Goal: Feedback & Contribution: Submit feedback/report problem

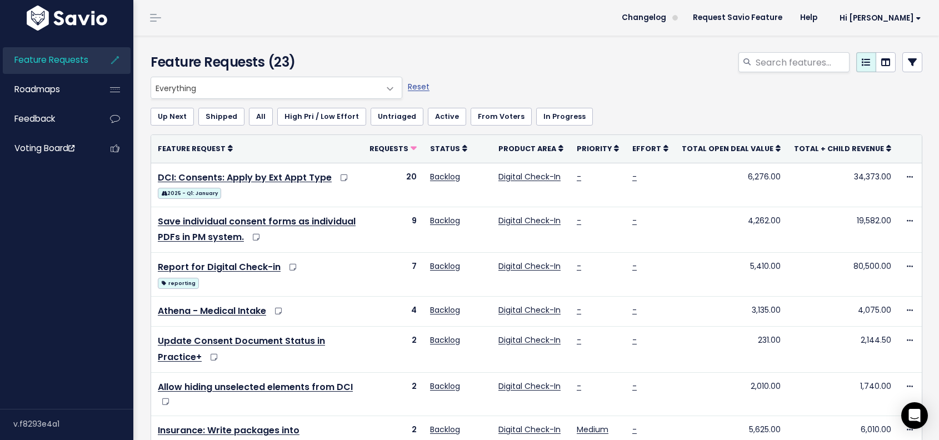
click at [523, 64] on div at bounding box center [668, 64] width 526 height 24
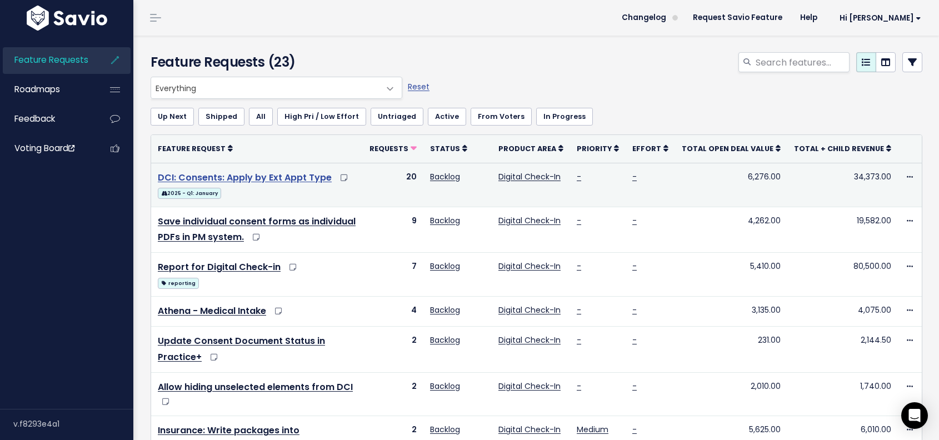
click at [287, 177] on link "DCI: Consents: Apply by Ext Appt Type" at bounding box center [245, 177] width 174 height 13
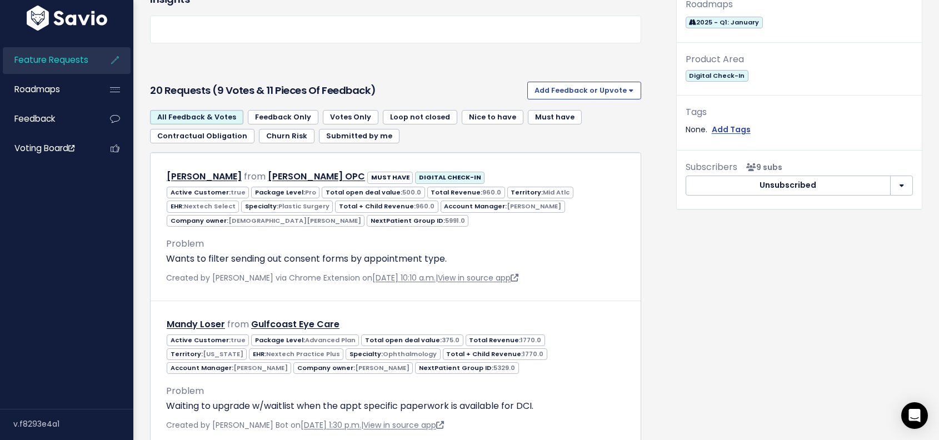
scroll to position [2417, 0]
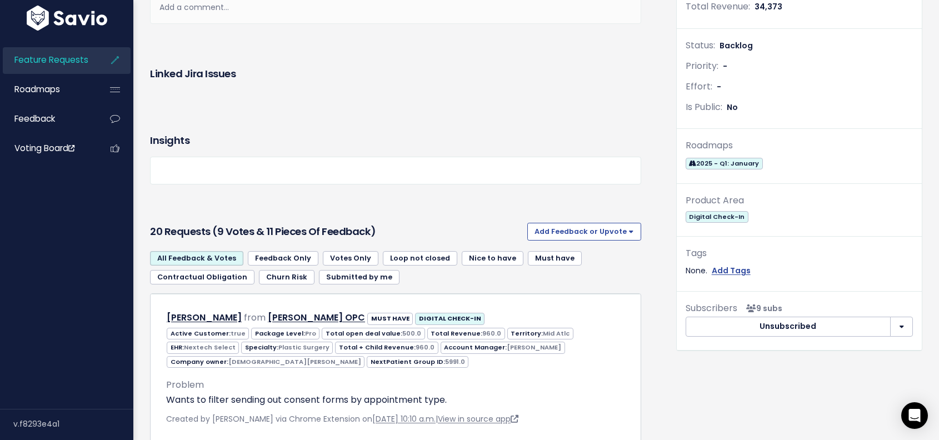
scroll to position [0, 0]
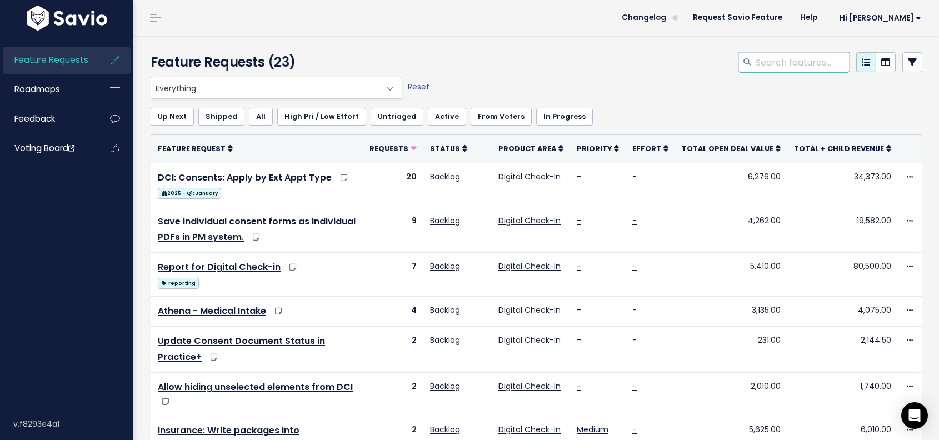
click at [761, 67] on input "search" at bounding box center [801, 62] width 95 height 20
type input "language"
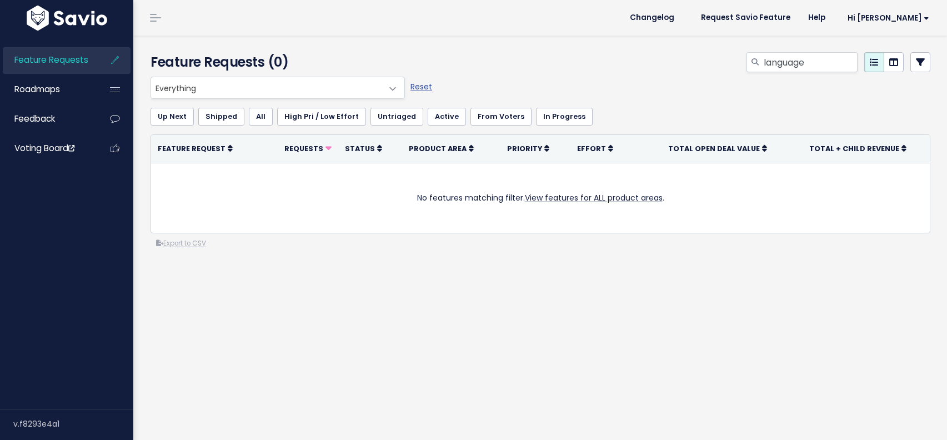
select select
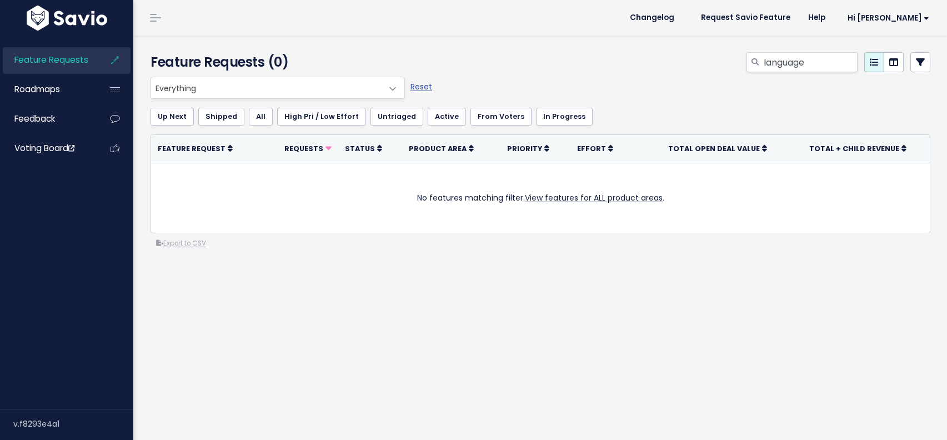
select select
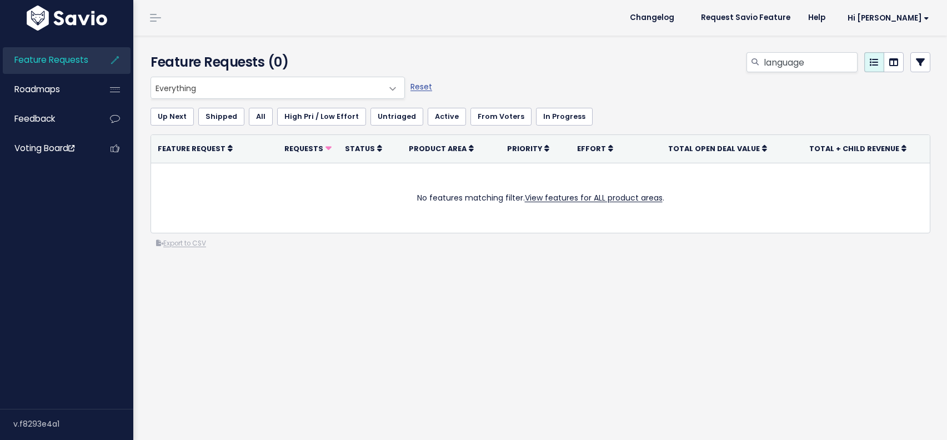
select select
click at [910, 63] on link at bounding box center [920, 62] width 20 height 20
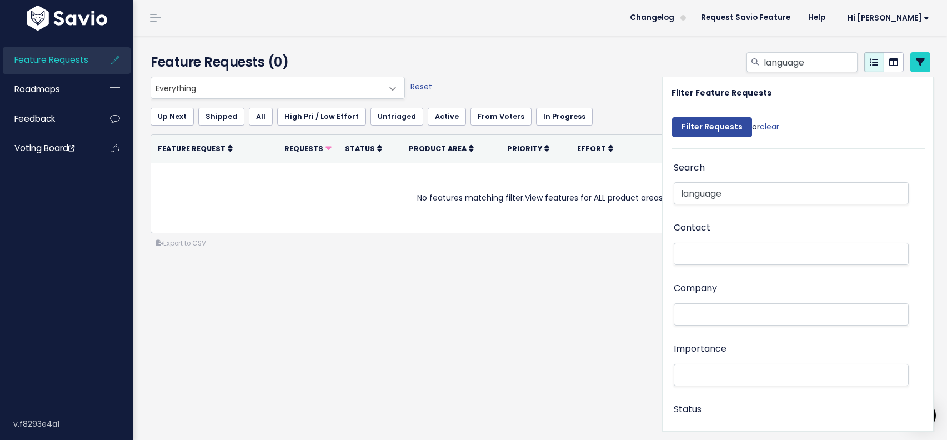
click at [612, 63] on div "language" at bounding box center [674, 64] width 532 height 24
click at [116, 61] on icon at bounding box center [115, 60] width 20 height 26
click at [68, 61] on span "Feature Requests" at bounding box center [51, 60] width 74 height 12
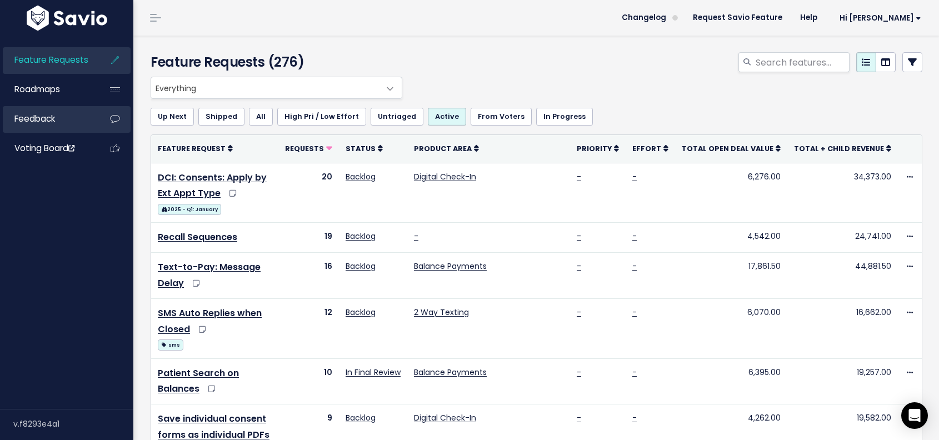
click at [46, 116] on span "Feedback" at bounding box center [34, 119] width 41 height 12
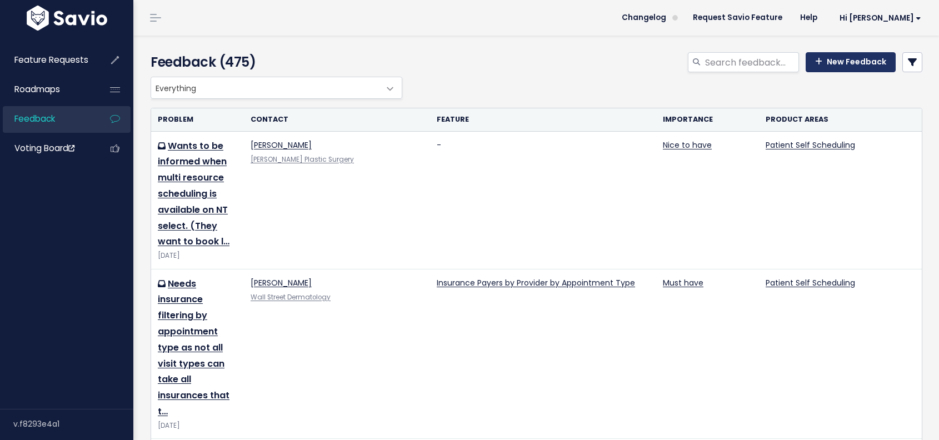
click at [862, 57] on link "New Feedback" at bounding box center [850, 62] width 90 height 20
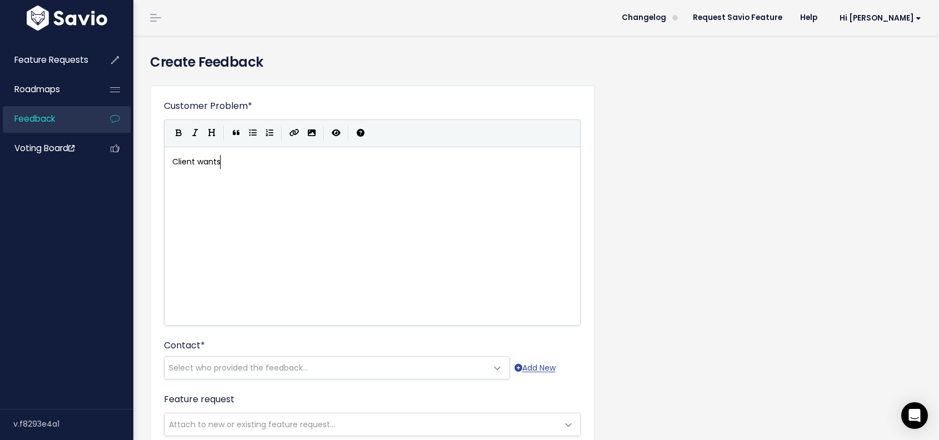
scroll to position [4, 49]
type textarea "Client wants a language selection for patients to change the ln"
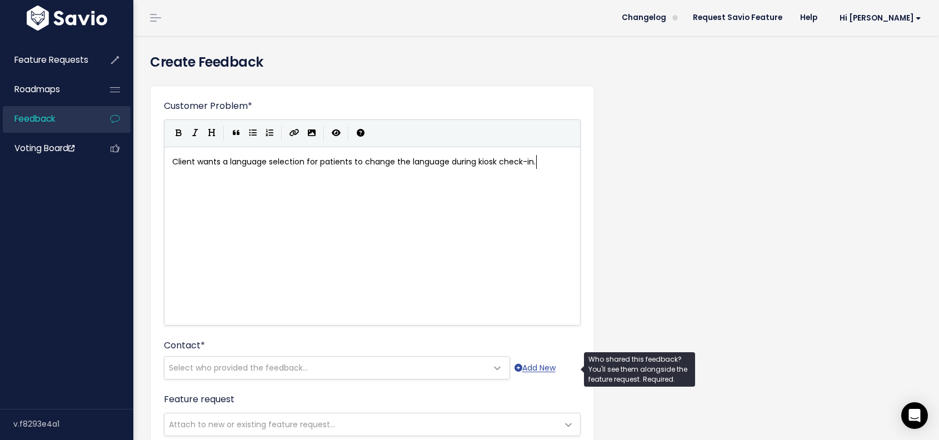
type textarea "anguage during kiosk check-in."
click at [467, 363] on span "Select who provided the feedback..." at bounding box center [325, 368] width 323 height 22
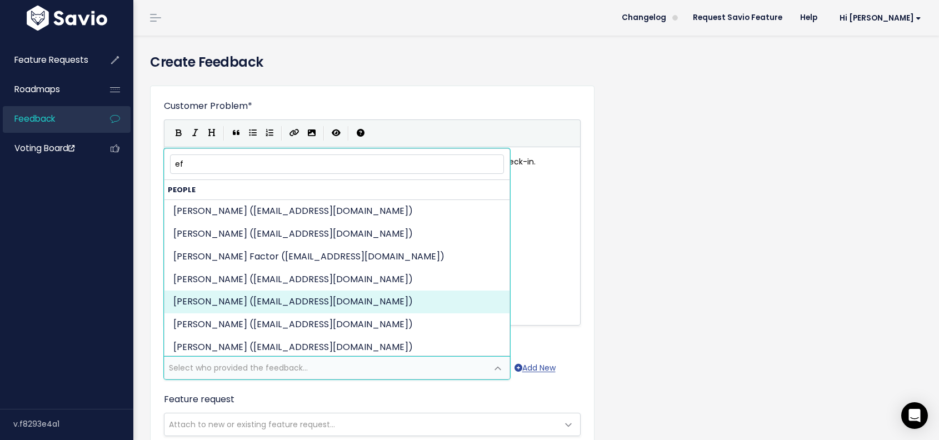
type input "e"
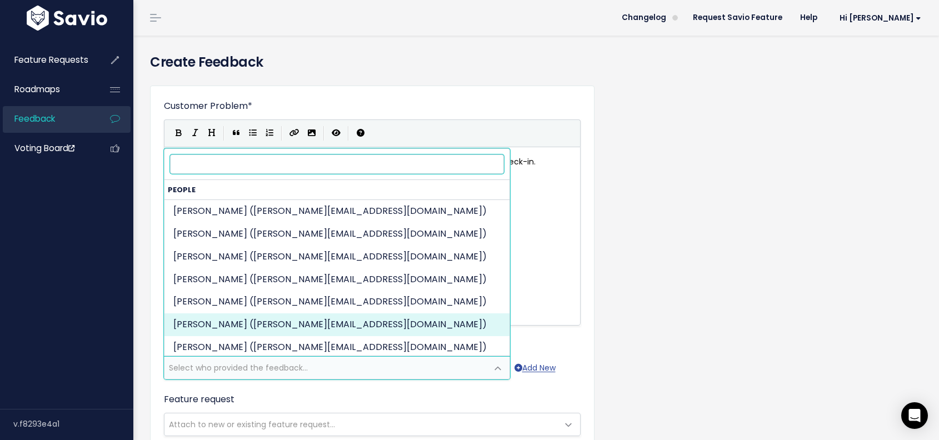
paste input "[PERSON_NAME][EMAIL_ADDRESS][DOMAIN_NAME]"
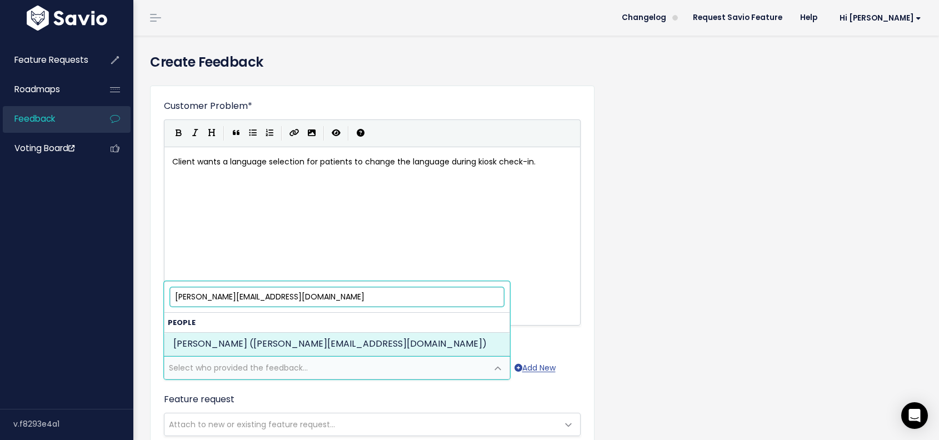
type input "[PERSON_NAME][EMAIL_ADDRESS][DOMAIN_NAME]"
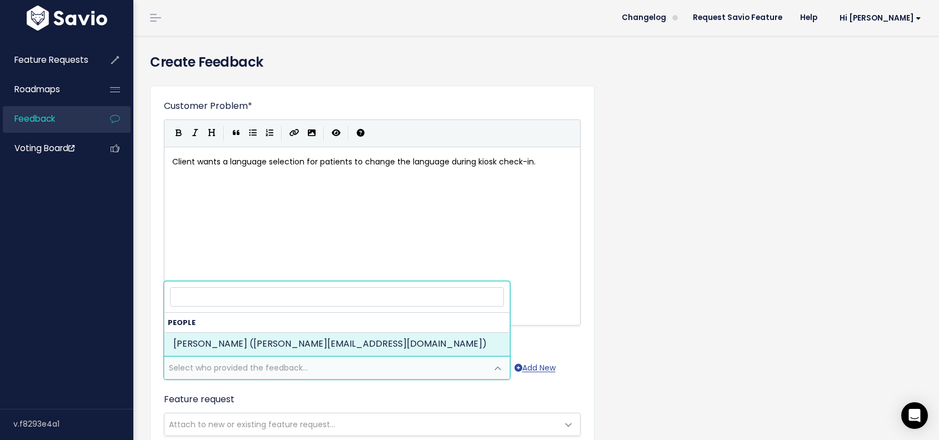
select select "82346744"
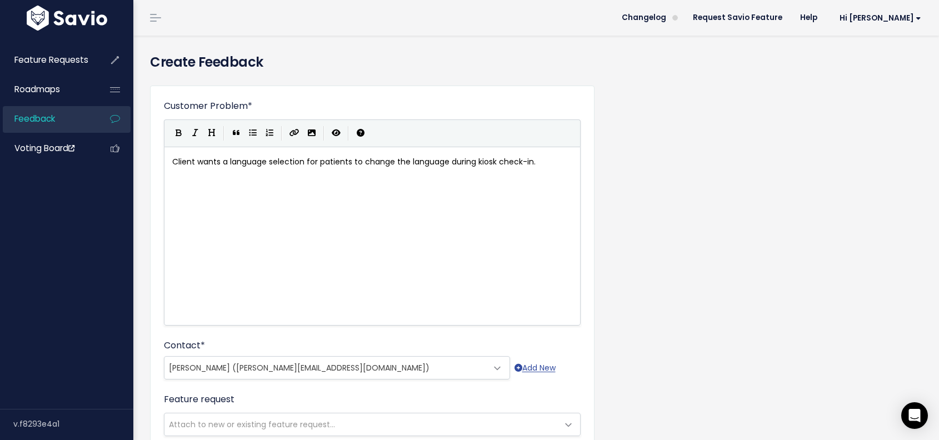
click at [750, 261] on div "Customer Problem * Client wants a language selection for patients to change the…" at bounding box center [536, 411] width 789 height 669
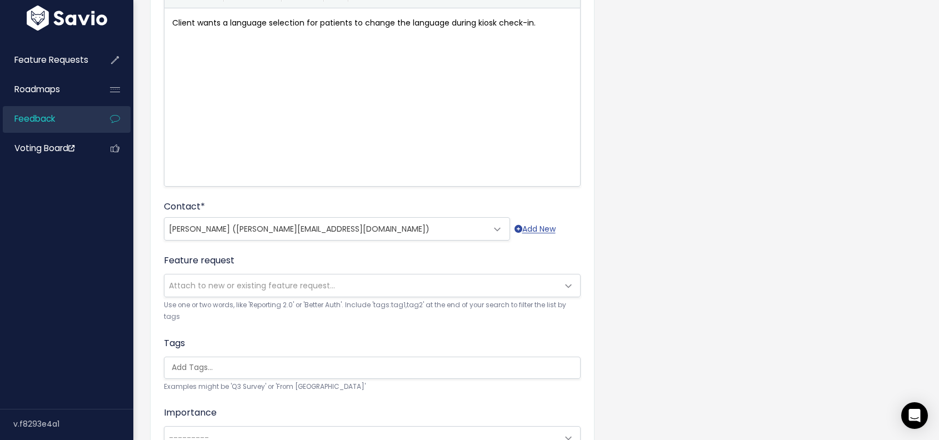
scroll to position [156, 0]
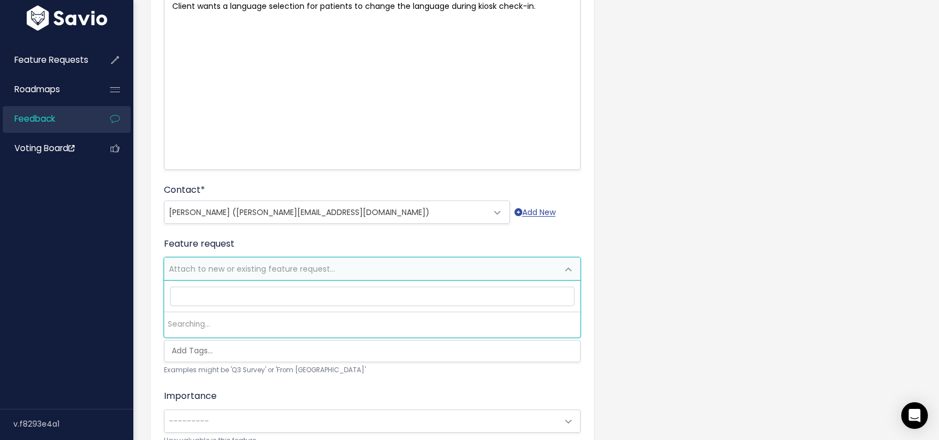
click at [478, 276] on span "Attach to new or existing feature request..." at bounding box center [360, 269] width 393 height 22
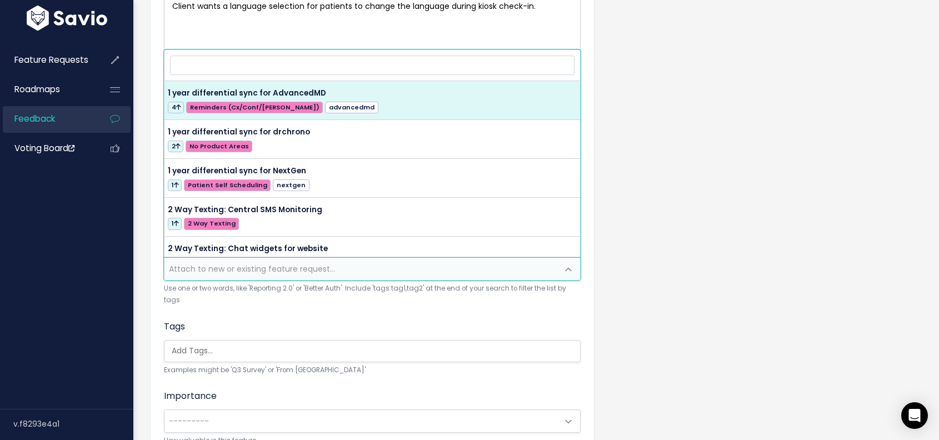
click at [716, 261] on div "Customer Problem * Client wants a language selection for patients to change the…" at bounding box center [536, 255] width 789 height 669
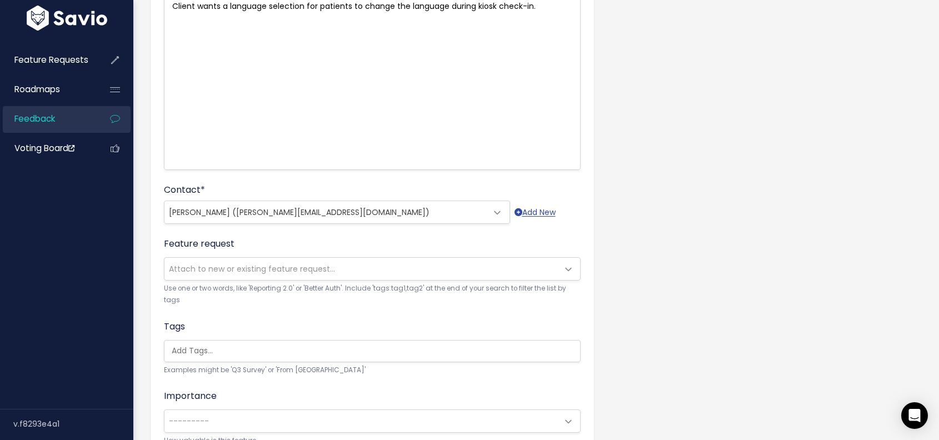
scroll to position [0, 3]
click at [512, 343] on ul at bounding box center [371, 350] width 415 height 21
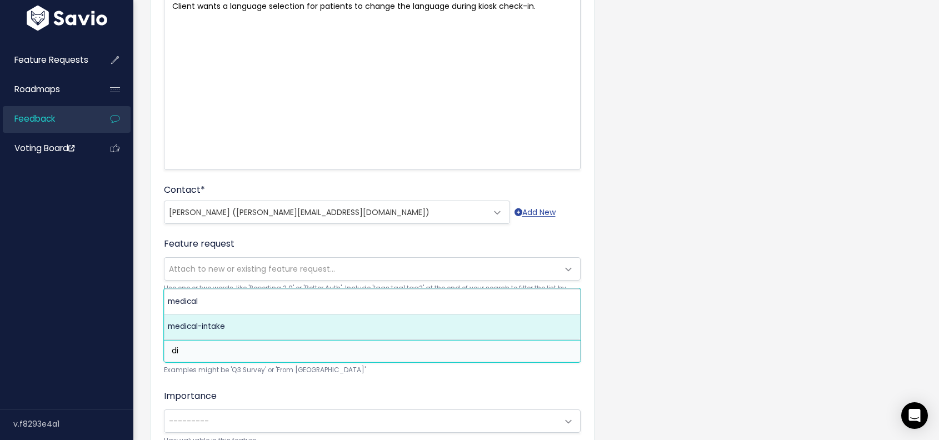
scroll to position [0, 0]
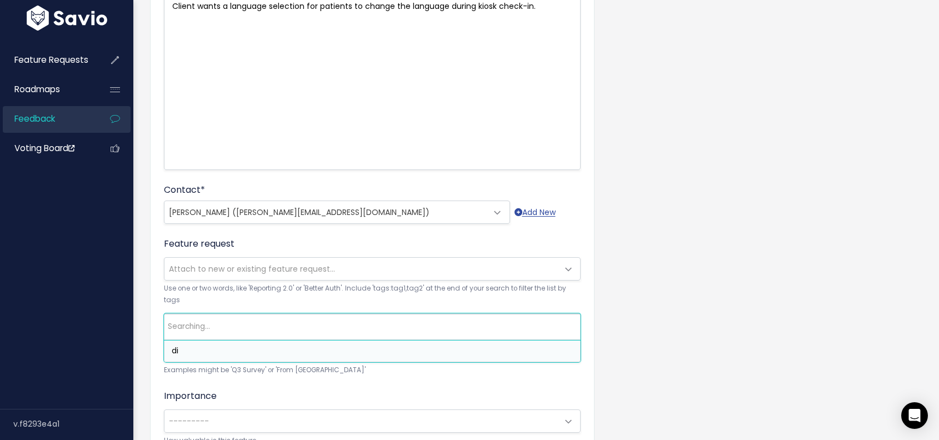
type input "d"
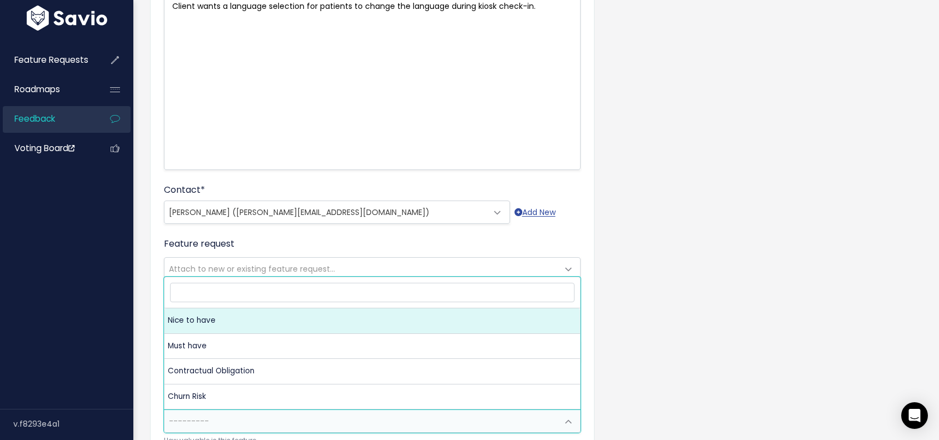
click at [542, 419] on span "---------" at bounding box center [360, 421] width 393 height 22
select select "NICE_TO_HAVE"
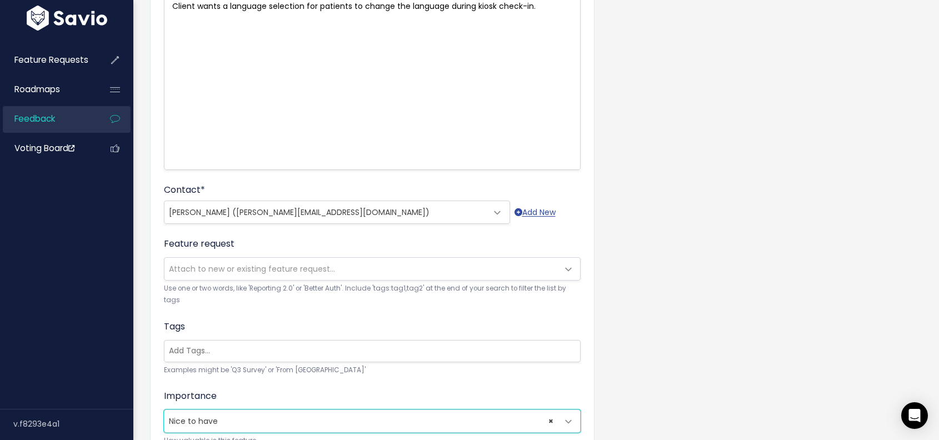
scroll to position [332, 0]
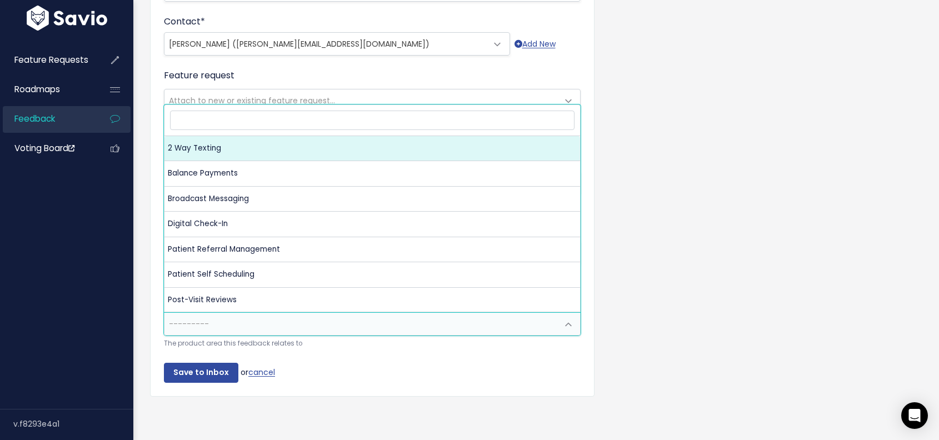
click at [289, 313] on span "---------" at bounding box center [360, 324] width 393 height 22
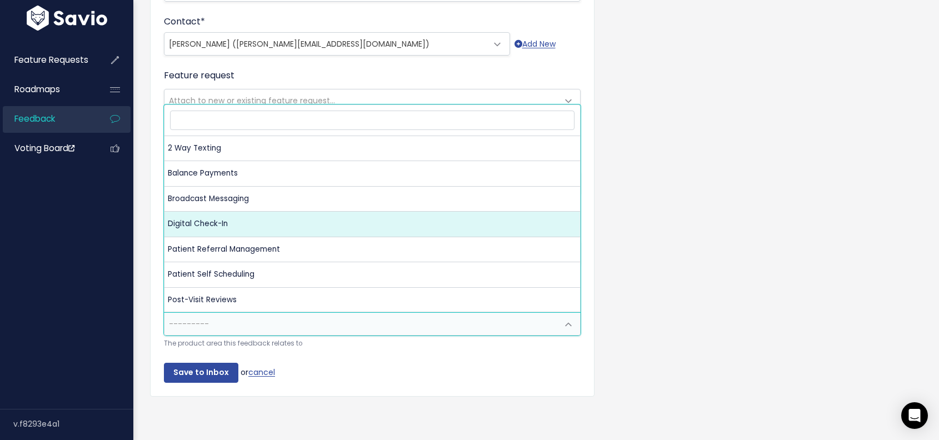
select select "NP:DIGITAL_CHECK_IN"
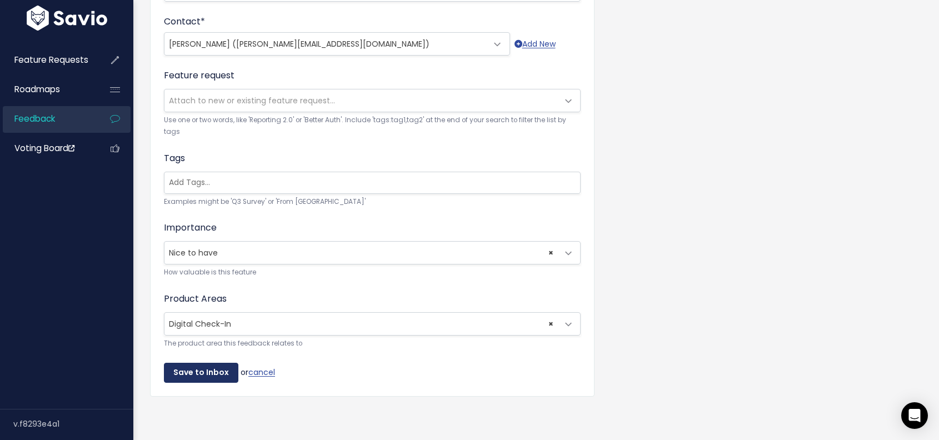
click at [210, 364] on input "Save to Inbox" at bounding box center [201, 373] width 74 height 20
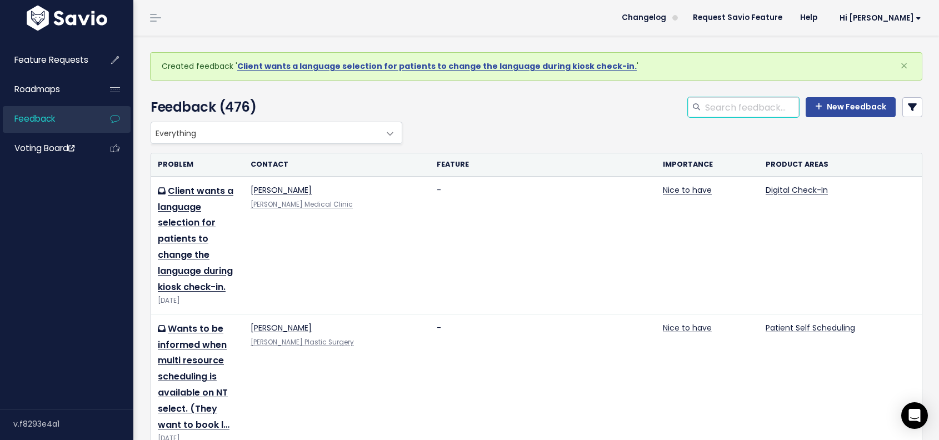
click at [769, 106] on input "search" at bounding box center [751, 107] width 95 height 20
type input "screeners"
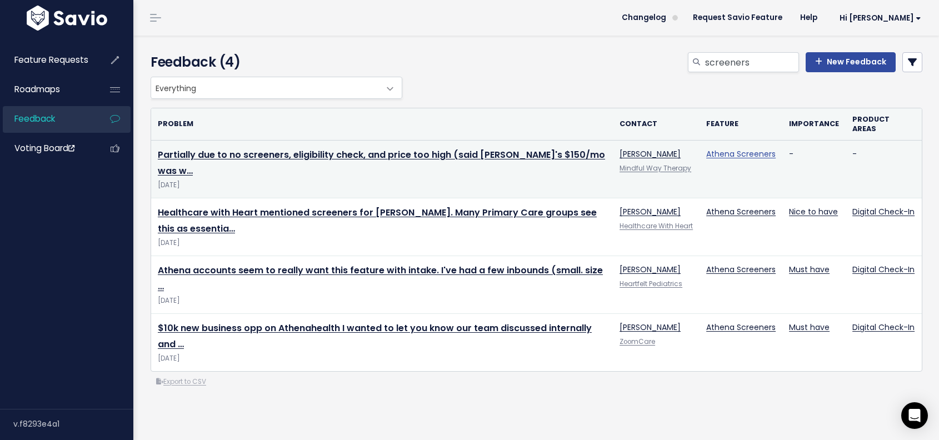
click at [745, 148] on link "Athena Screeners" at bounding box center [740, 153] width 69 height 11
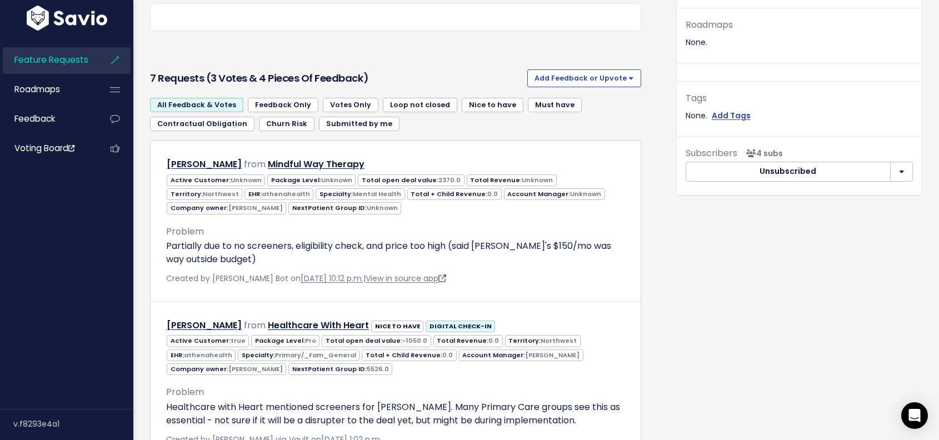
scroll to position [387, 0]
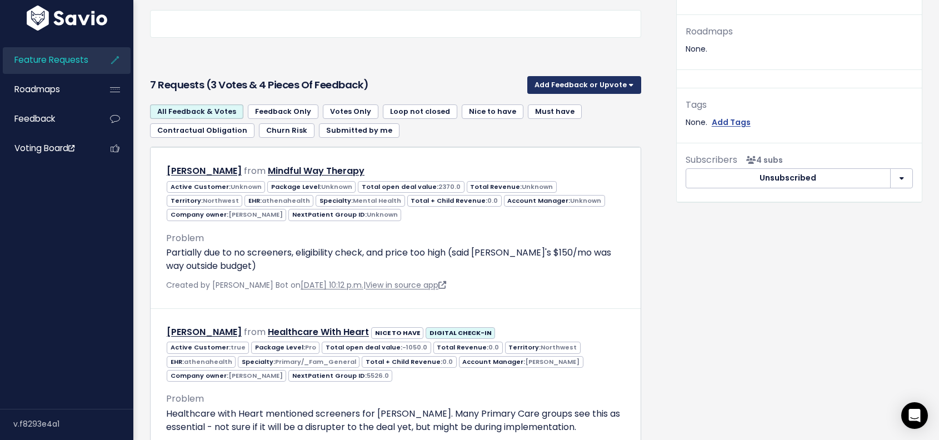
click at [597, 89] on button "Add Feedback or Upvote" at bounding box center [584, 85] width 114 height 18
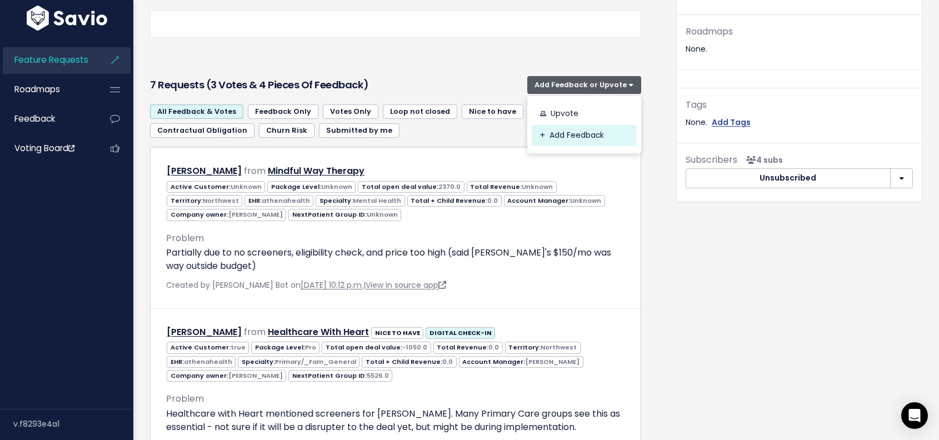
click at [569, 129] on link "Add Feedback" at bounding box center [584, 135] width 105 height 22
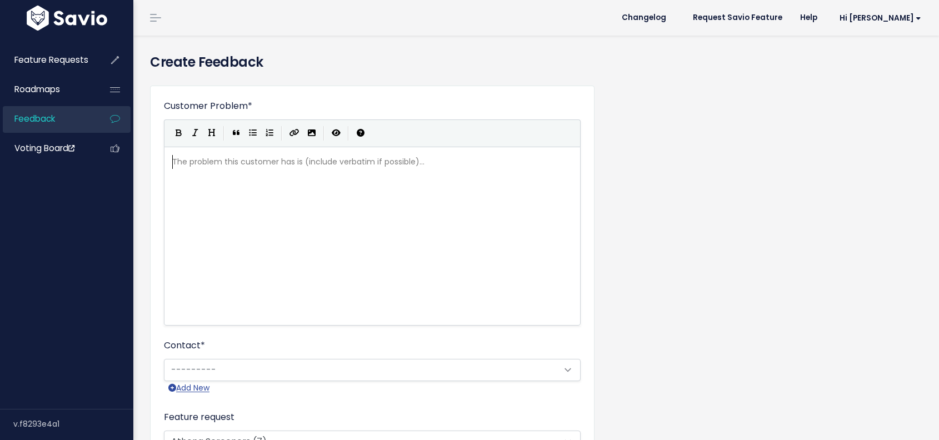
scroll to position [1, 0]
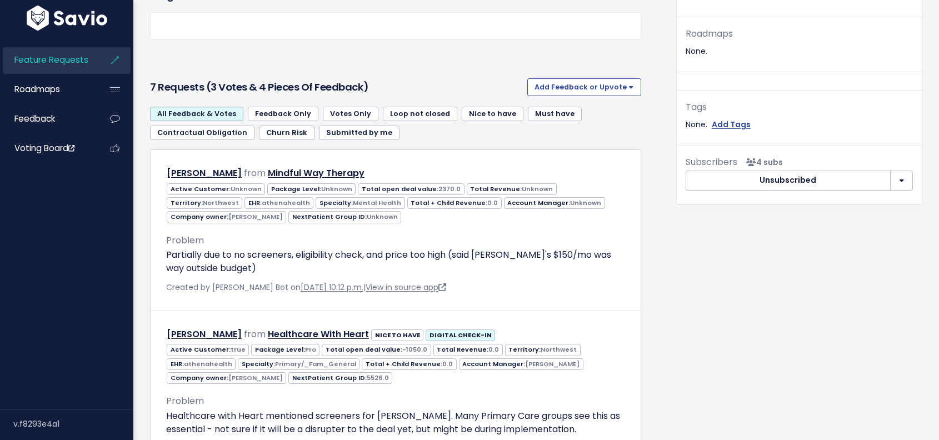
scroll to position [387, 0]
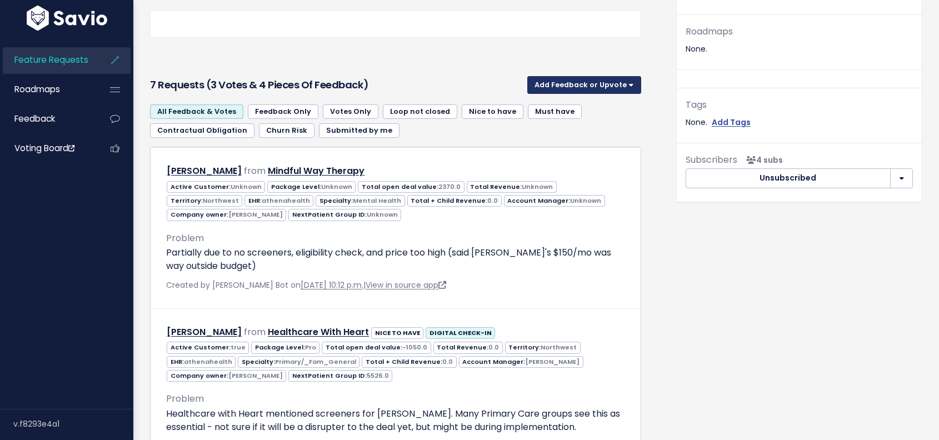
click at [593, 87] on button "Add Feedback or Upvote" at bounding box center [584, 85] width 114 height 18
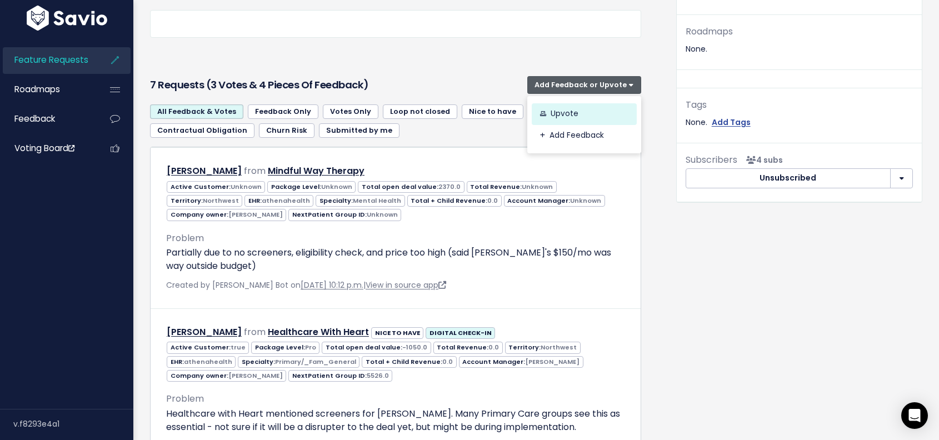
click at [564, 113] on link "Upvote" at bounding box center [584, 114] width 105 height 22
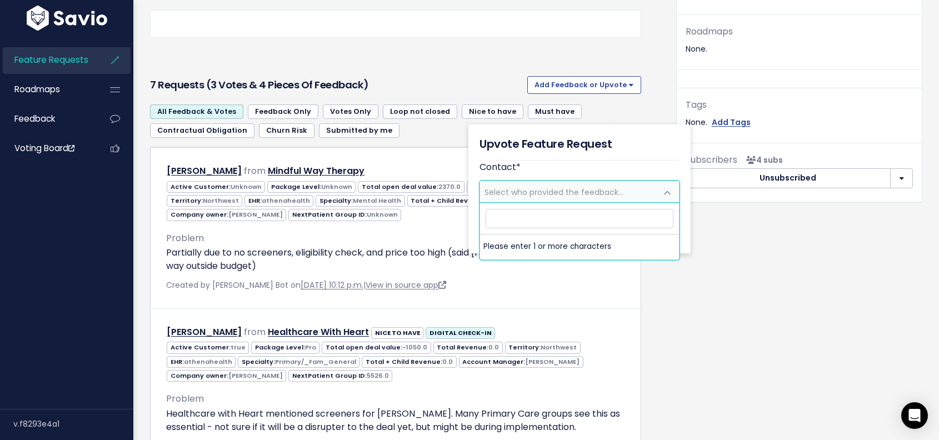
click at [593, 190] on span "Select who provided the feedback..." at bounding box center [553, 192] width 139 height 11
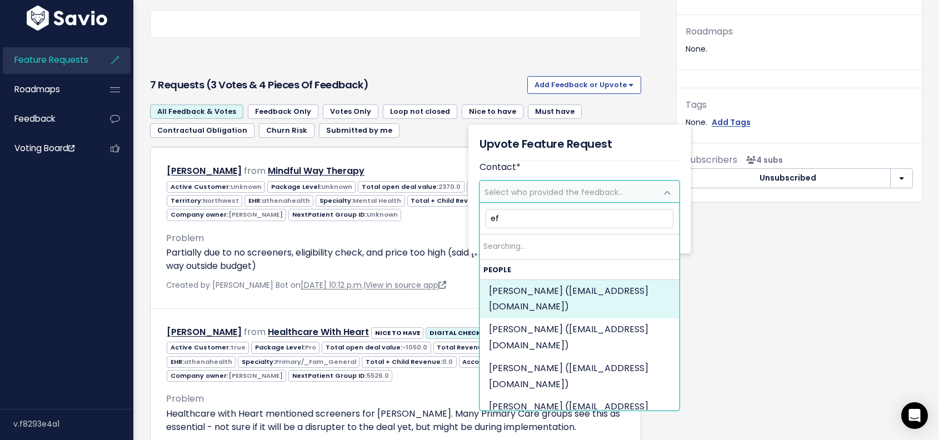
type input "e"
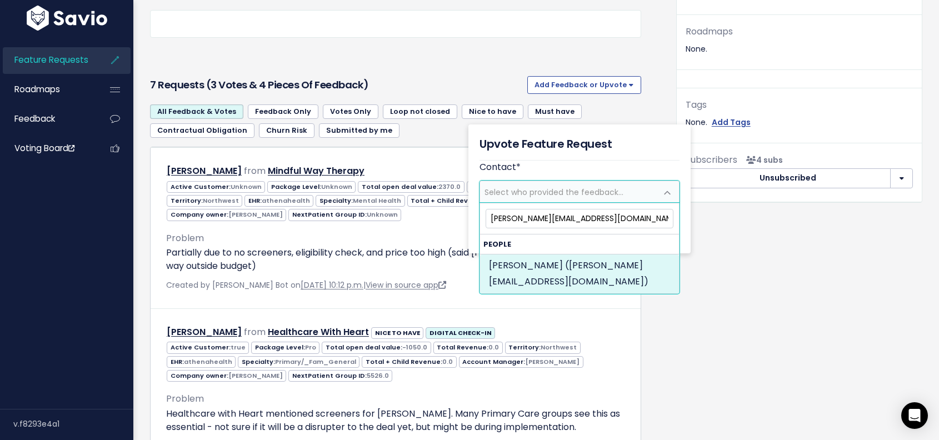
type input "dr.kessous@mmccare.com"
select select "82346744"
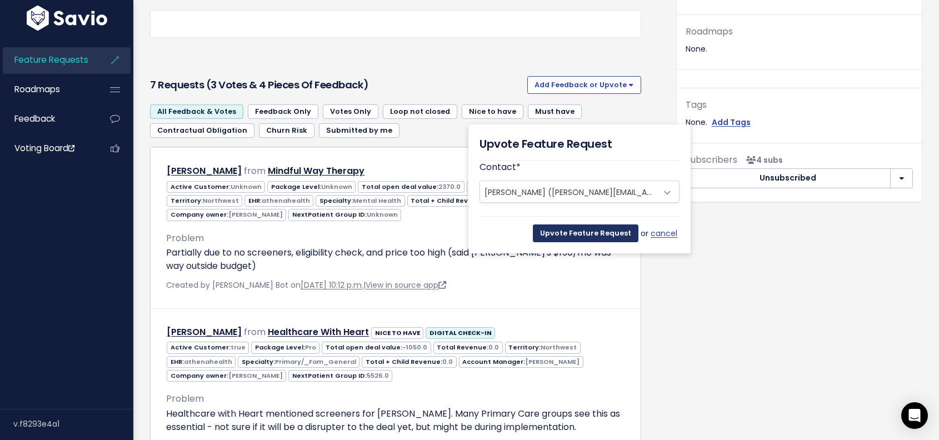
click at [605, 236] on input "Upvote Feature Request" at bounding box center [586, 233] width 106 height 18
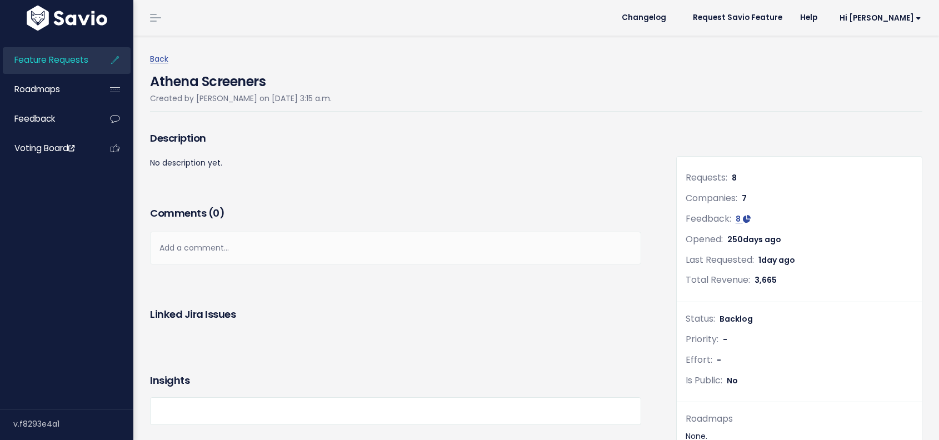
scroll to position [387, 0]
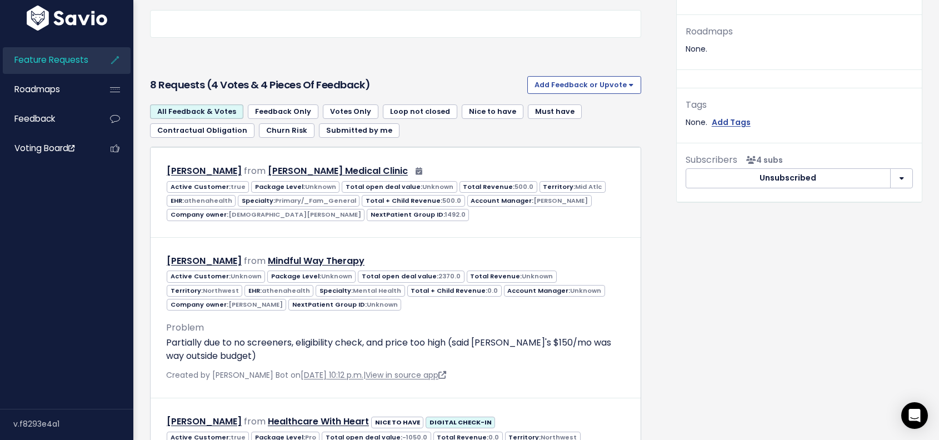
click at [79, 69] on link "Feature Requests" at bounding box center [47, 60] width 89 height 26
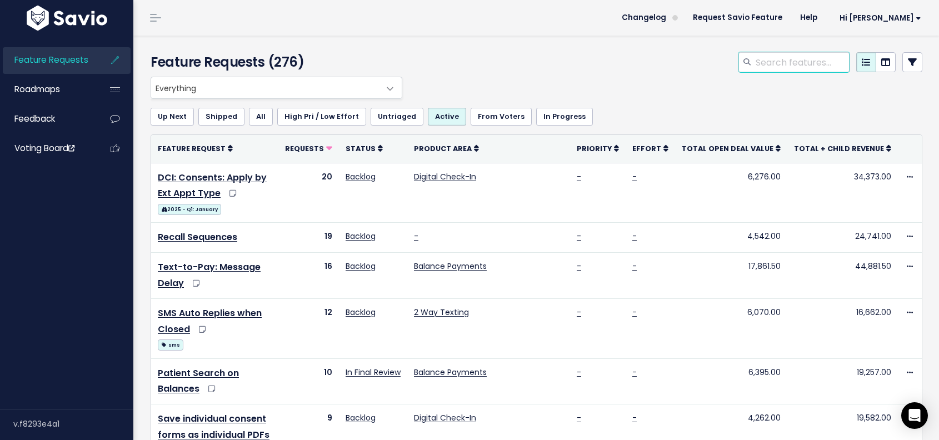
click at [802, 66] on input "search" at bounding box center [801, 62] width 95 height 20
type input "elavon"
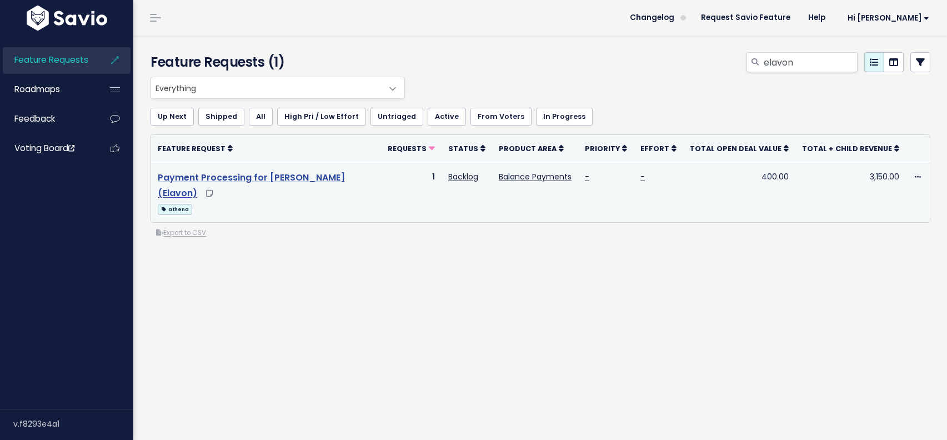
click at [270, 173] on link "Payment Processing for [PERSON_NAME] (Elavon)" at bounding box center [251, 185] width 187 height 29
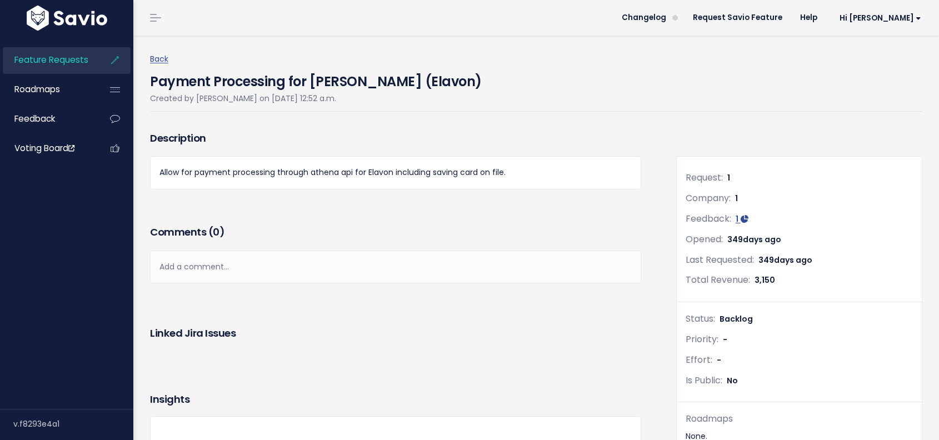
scroll to position [268, 0]
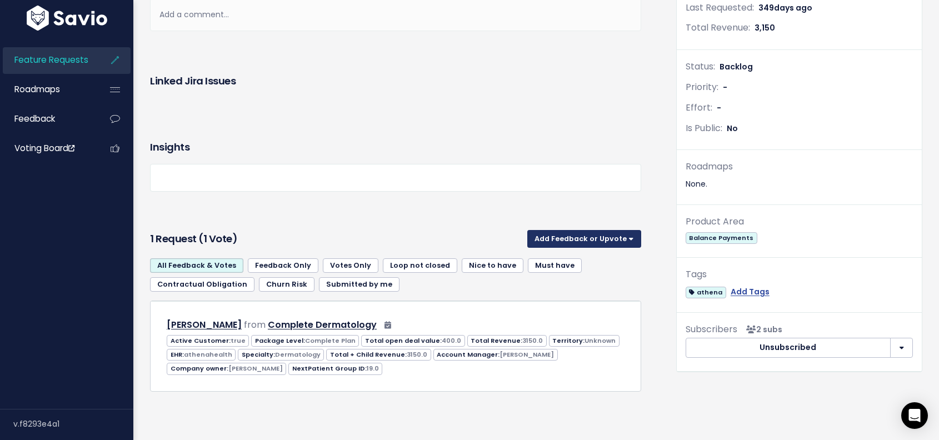
click at [609, 230] on button "Add Feedback or Upvote" at bounding box center [584, 239] width 114 height 18
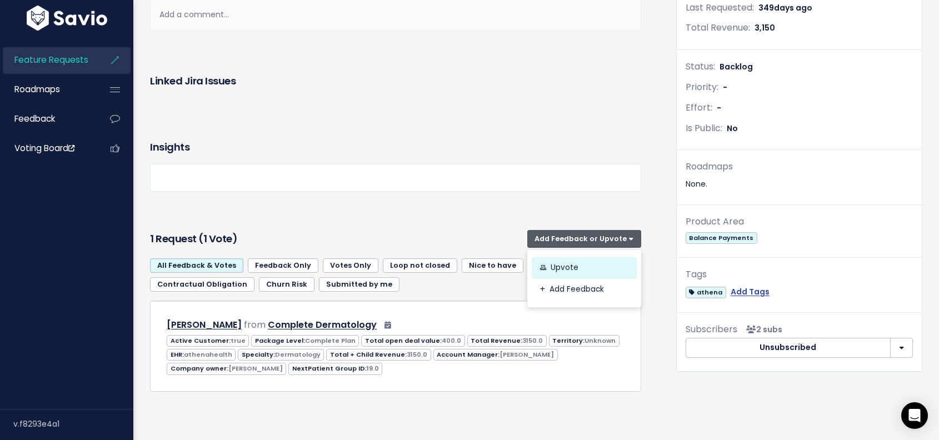
click at [568, 257] on link "Upvote" at bounding box center [584, 268] width 105 height 22
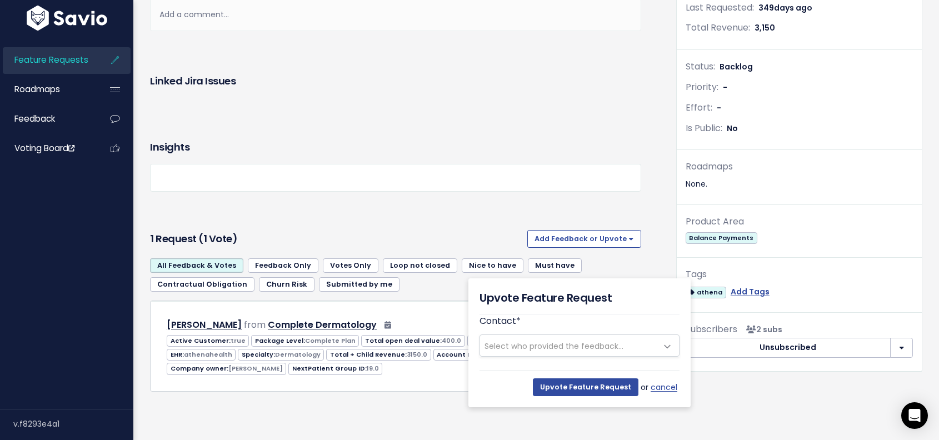
click at [564, 340] on span "Select who provided the feedback..." at bounding box center [553, 345] width 139 height 11
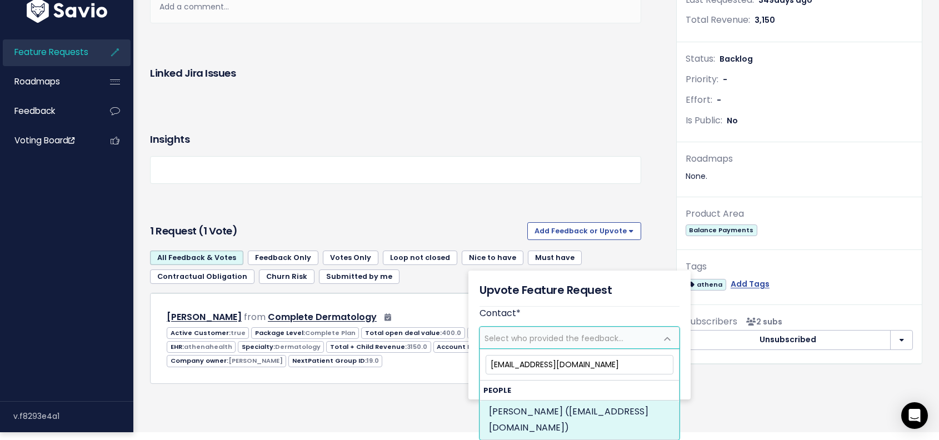
type input "[EMAIL_ADDRESS][DOMAIN_NAME]"
select select "86258605"
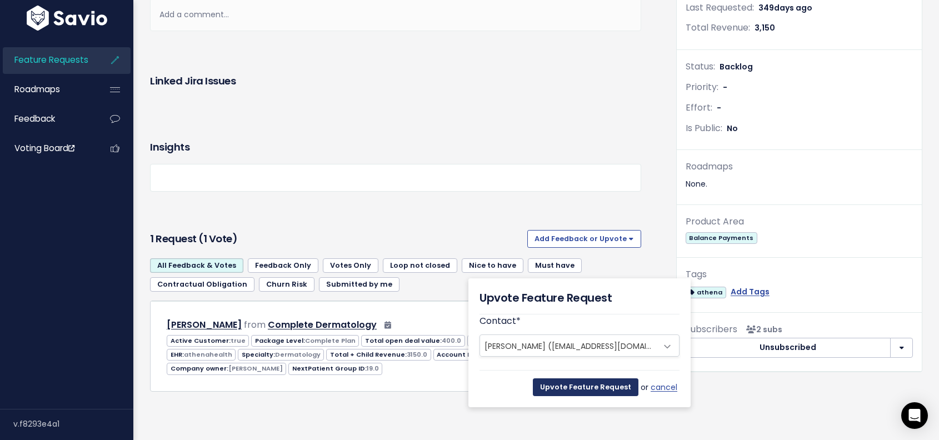
click at [606, 378] on input "Upvote Feature Request" at bounding box center [586, 387] width 106 height 18
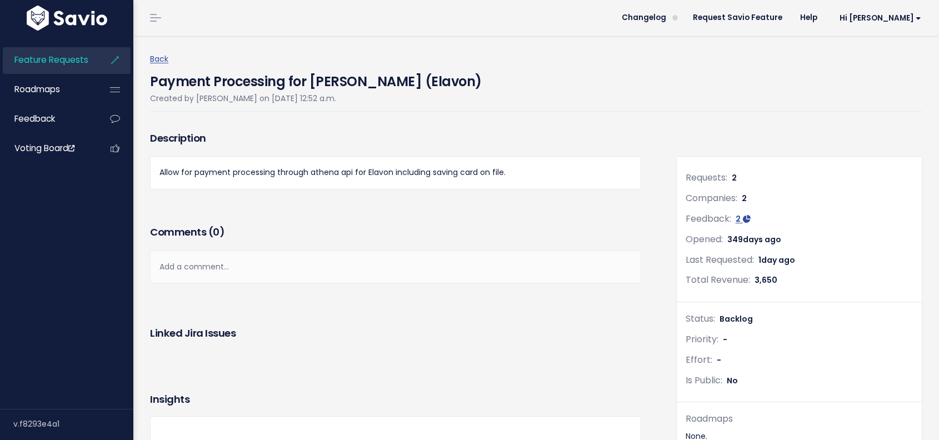
click at [60, 62] on span "Feature Requests" at bounding box center [51, 60] width 74 height 12
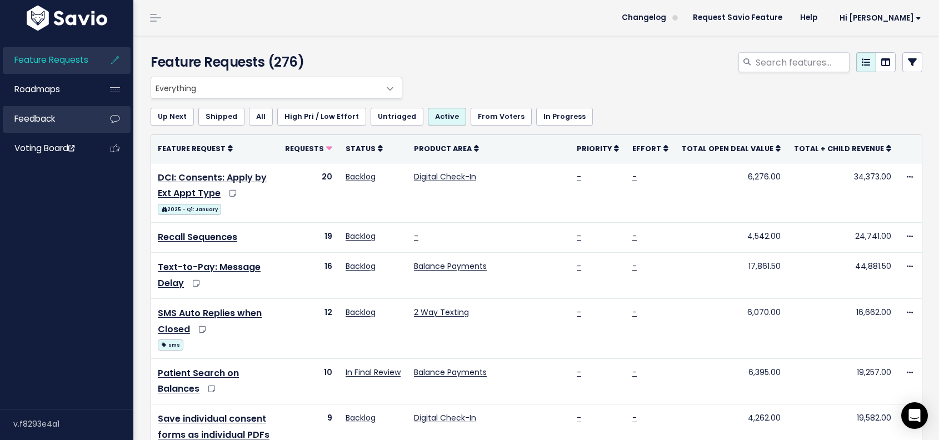
click at [56, 122] on link "Feedback" at bounding box center [47, 119] width 89 height 26
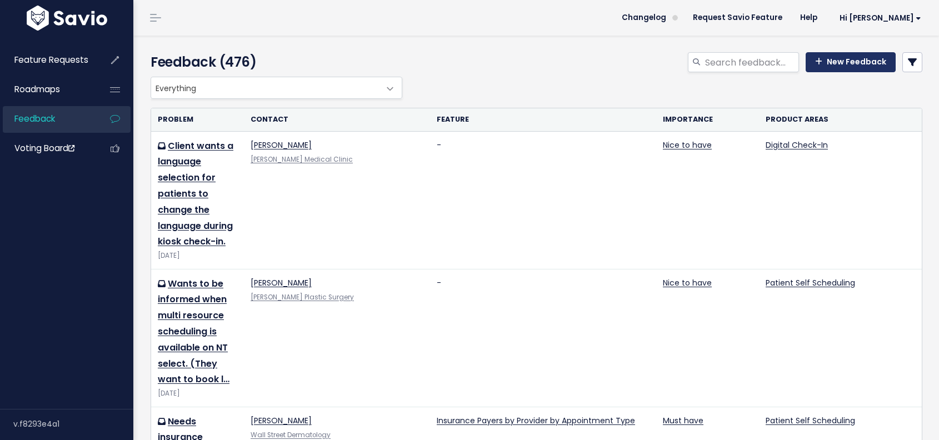
click at [849, 68] on link "New Feedback" at bounding box center [850, 62] width 90 height 20
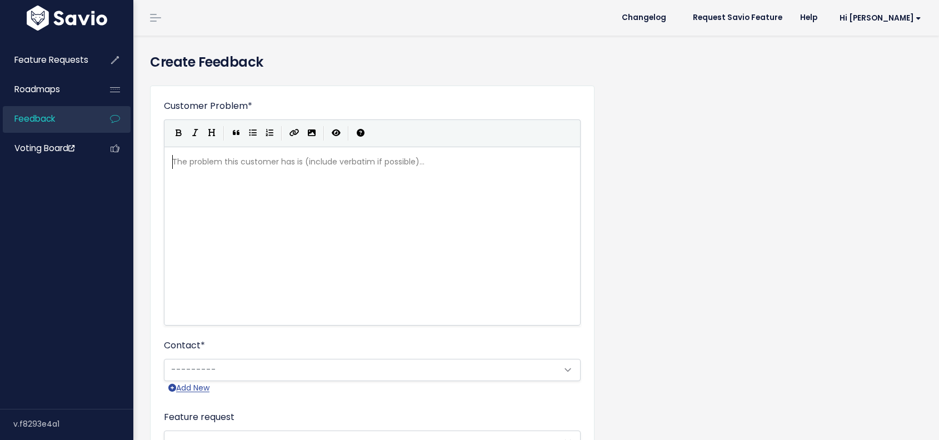
scroll to position [1, 0]
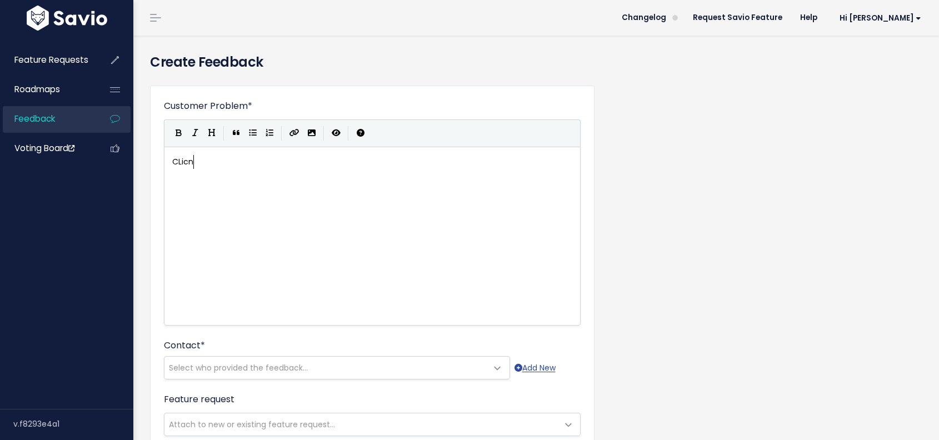
type textarea "CLicni"
type textarea "linical check-in 24 hours prior to the appt for S"
type textarea "DCI."
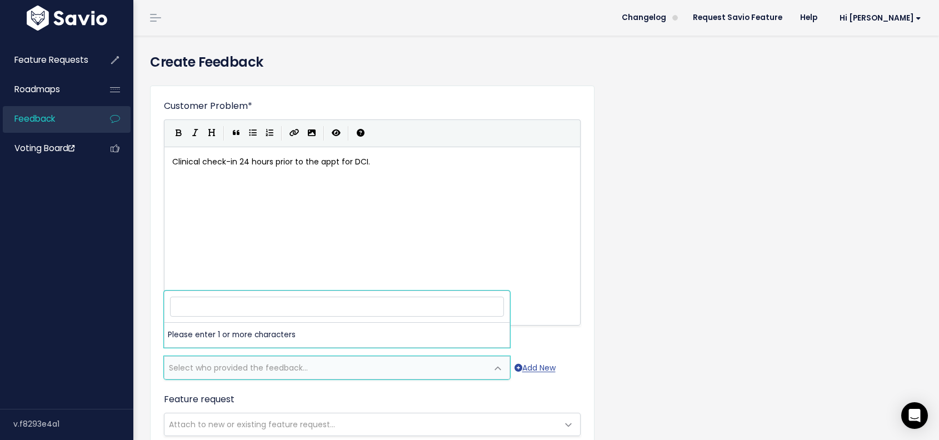
click at [334, 368] on span "Select who provided the feedback..." at bounding box center [325, 368] width 323 height 22
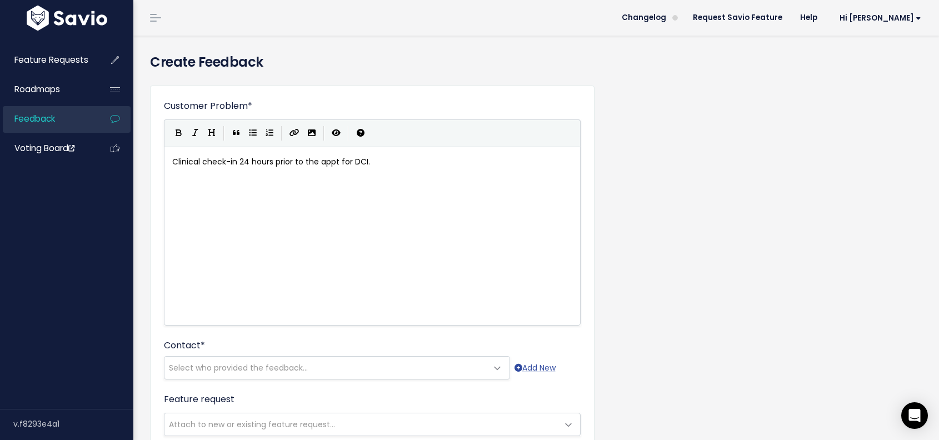
click at [697, 299] on div "Customer Problem * Clinical check-in 24 hours prior to the appt for DCI. | | | …" at bounding box center [536, 411] width 789 height 669
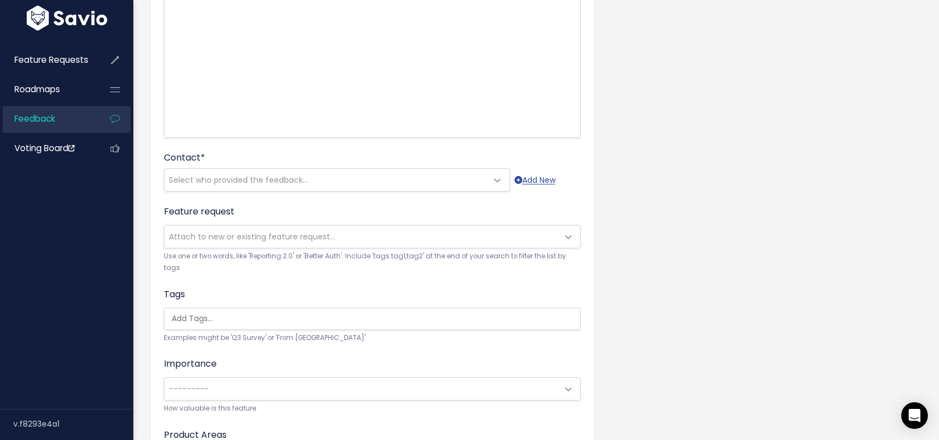
scroll to position [200, 0]
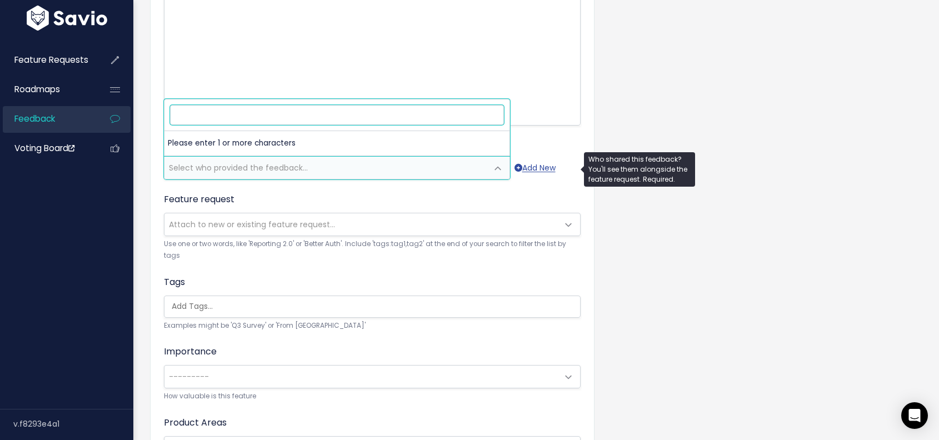
click at [369, 164] on span "Select who provided the feedback..." at bounding box center [325, 168] width 323 height 22
paste input "Admin.Manager@mmccare.com"
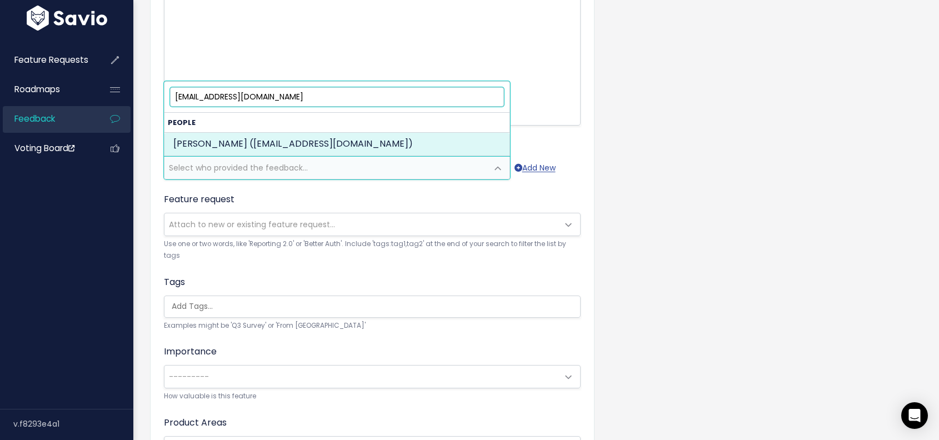
type input "Admin.Manager@mmccare.com"
select select "86258605"
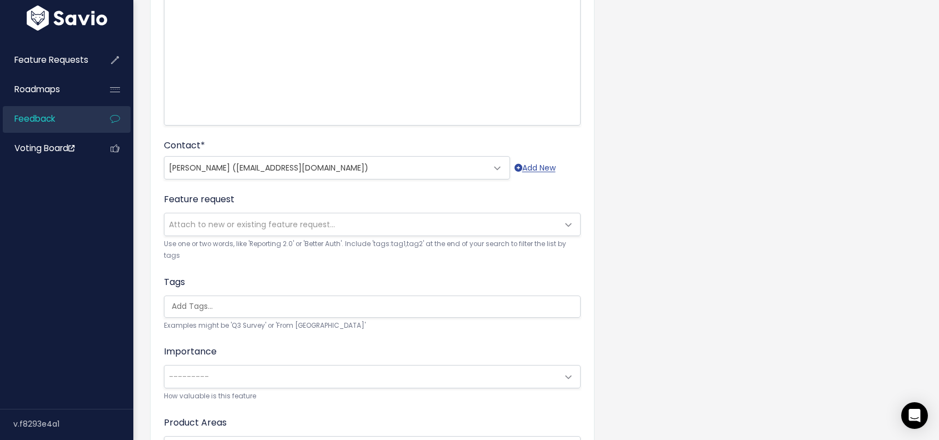
click at [775, 325] on div "Customer Problem * Clinical check-in 24 hours prior to the appt for DCI. | | | …" at bounding box center [536, 211] width 789 height 669
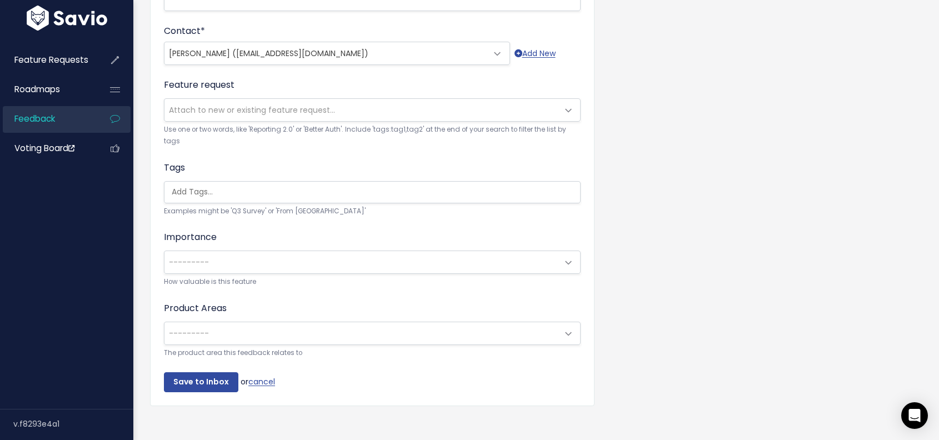
scroll to position [315, 0]
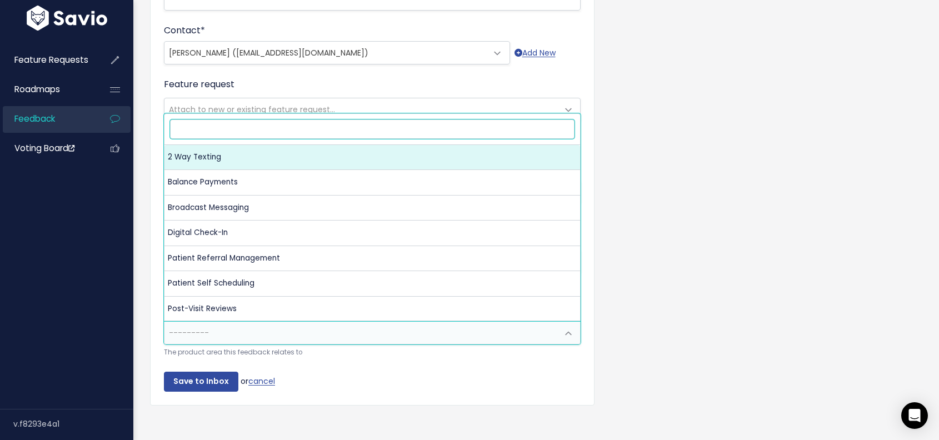
click at [434, 329] on span "---------" at bounding box center [360, 333] width 393 height 22
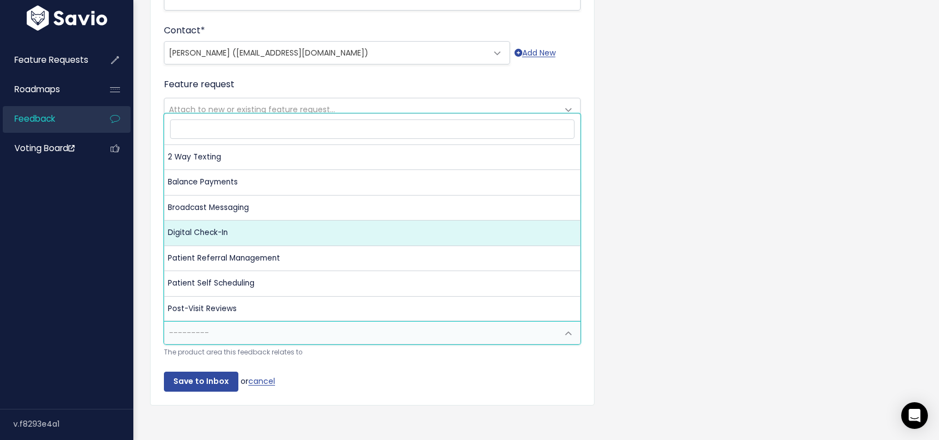
select select "NP:DIGITAL_CHECK_IN"
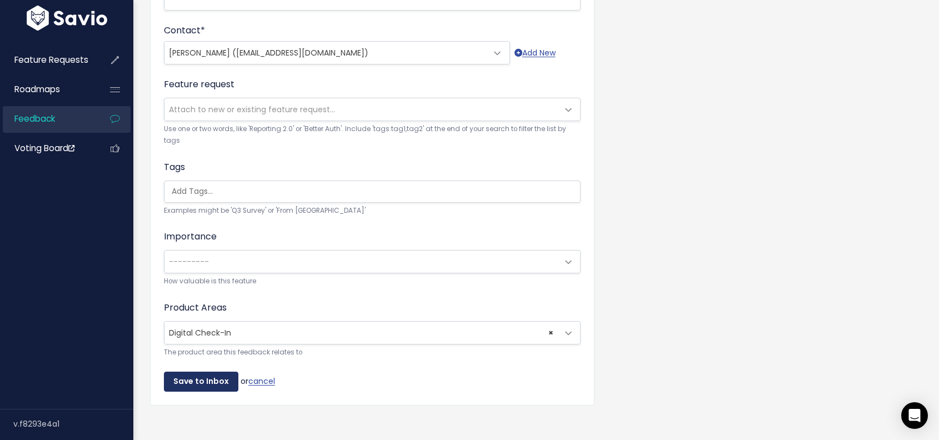
click at [216, 384] on input "Save to Inbox" at bounding box center [201, 382] width 74 height 20
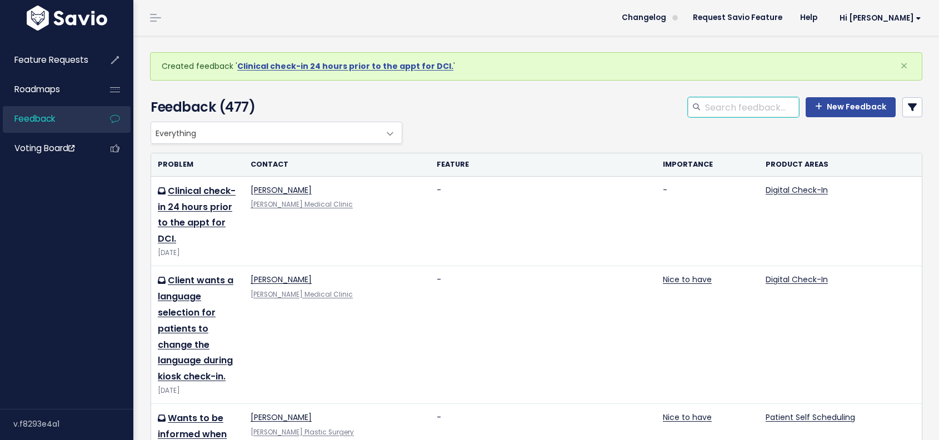
click at [736, 110] on input "search" at bounding box center [751, 107] width 95 height 20
type input "eligibility"
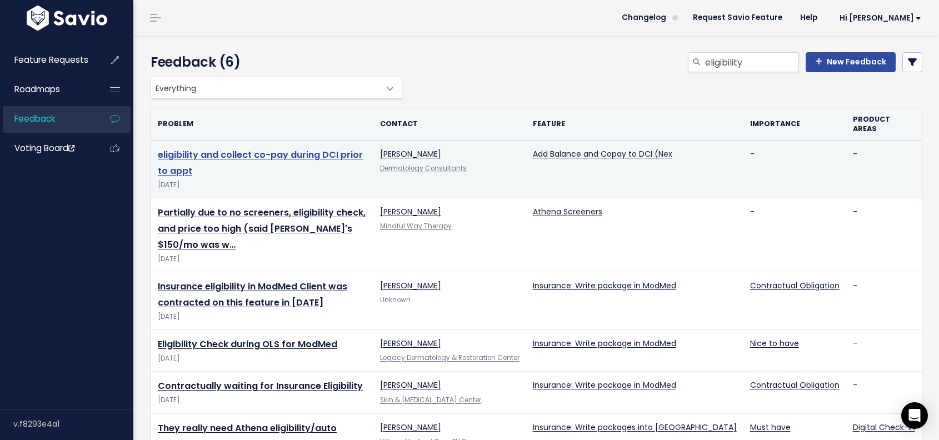
click at [359, 148] on link "eligibility and collect co-pay during DCI prior to appt" at bounding box center [260, 162] width 205 height 29
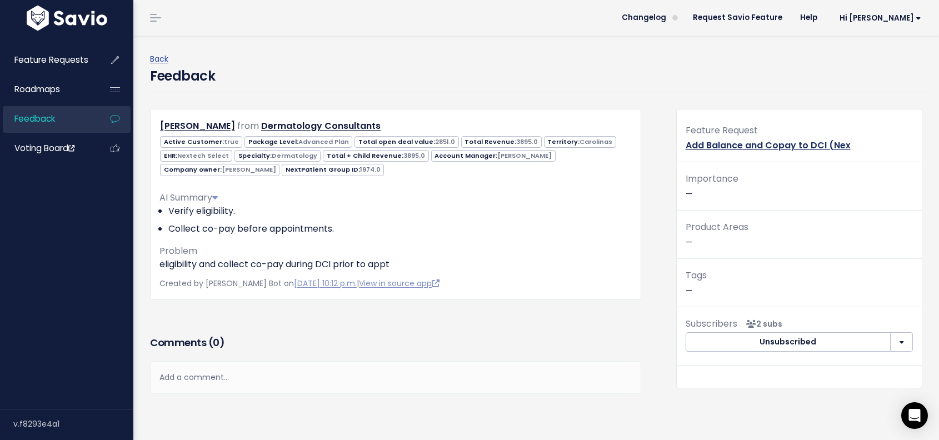
click at [753, 151] on link "Add Balance and Copay to DCI (Nex" at bounding box center [767, 145] width 165 height 13
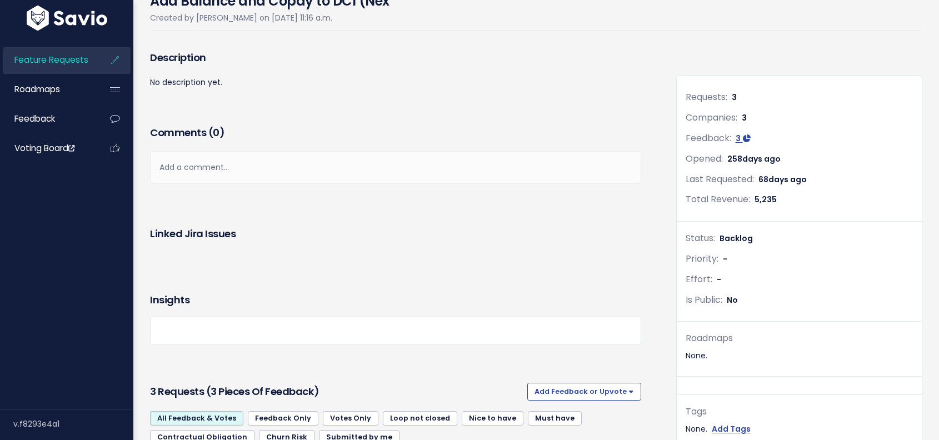
scroll to position [89, 0]
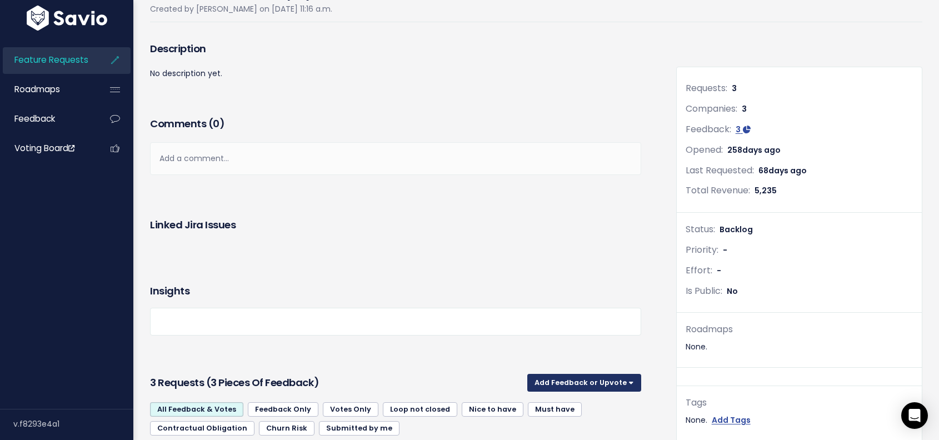
click at [624, 380] on button "Add Feedback or Upvote" at bounding box center [584, 383] width 114 height 18
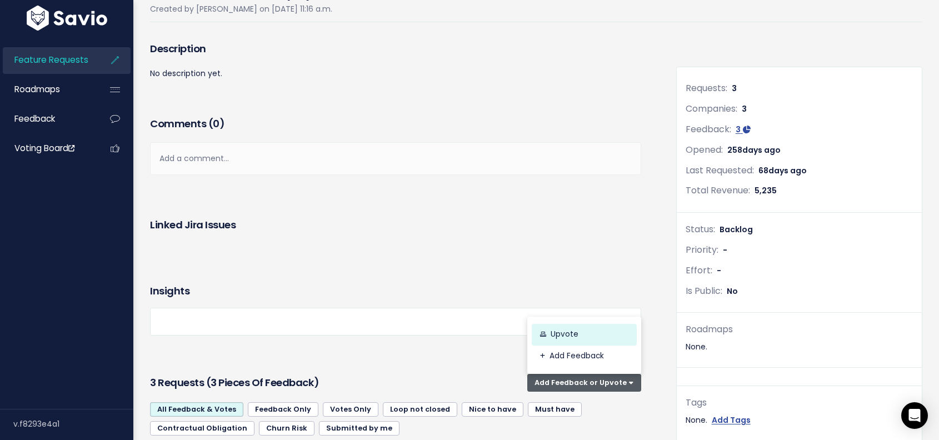
click at [598, 339] on link "Upvote" at bounding box center [584, 335] width 105 height 22
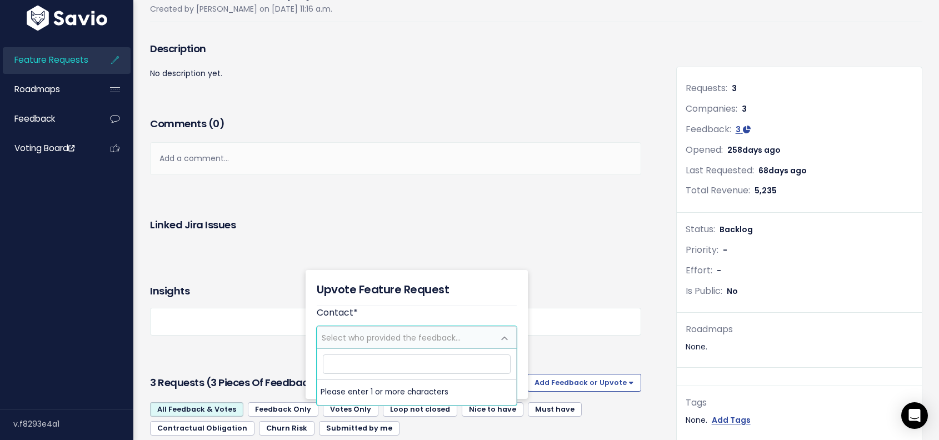
click at [419, 335] on span "Select who provided the feedback..." at bounding box center [391, 337] width 139 height 11
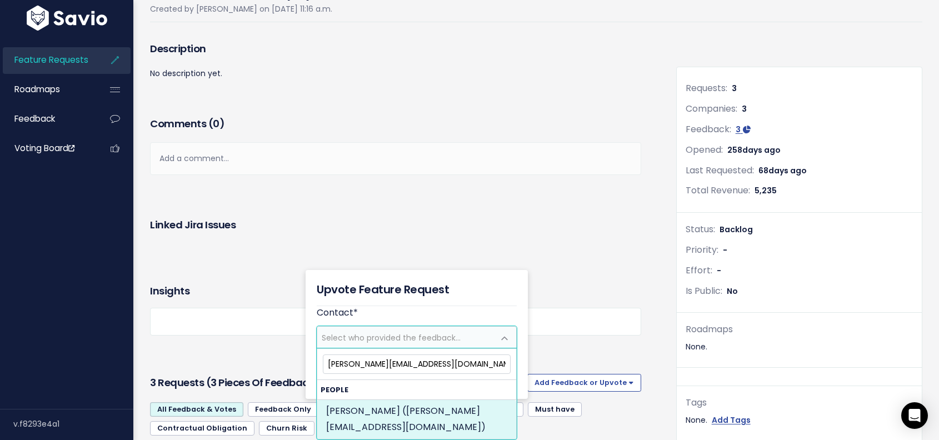
type input "dr.kessous@mmccare.com"
select select "82346744"
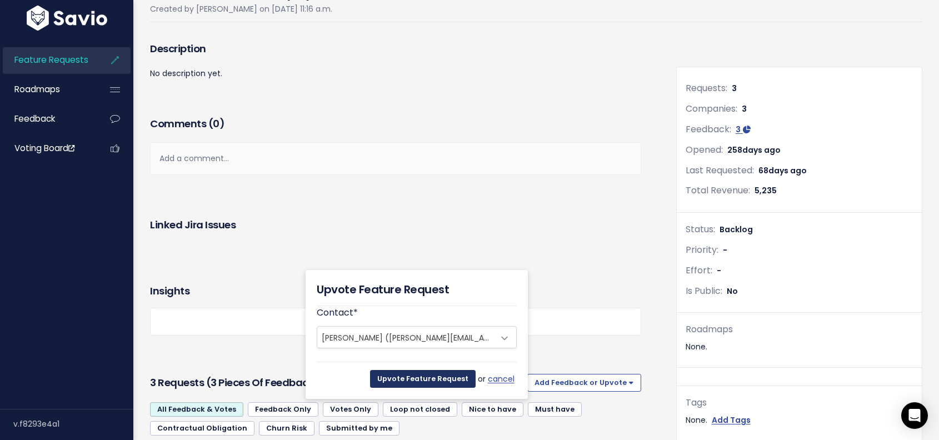
click at [436, 378] on input "Upvote Feature Request" at bounding box center [423, 379] width 106 height 18
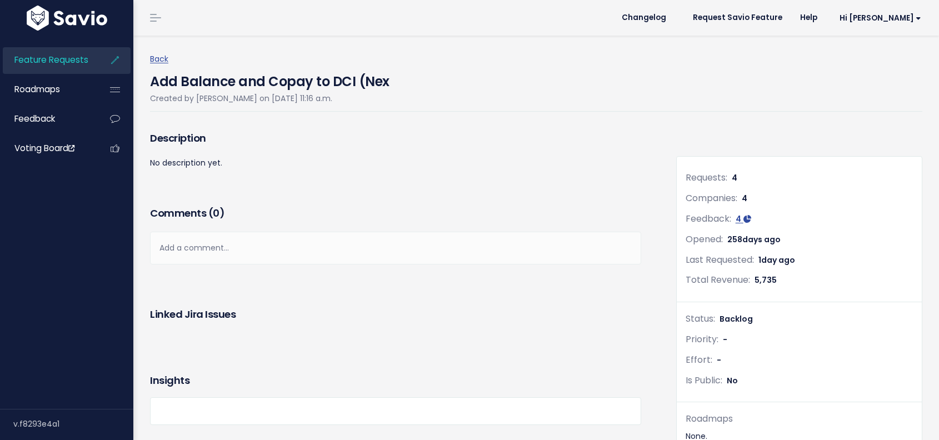
scroll to position [89, 0]
